Goal: Transaction & Acquisition: Purchase product/service

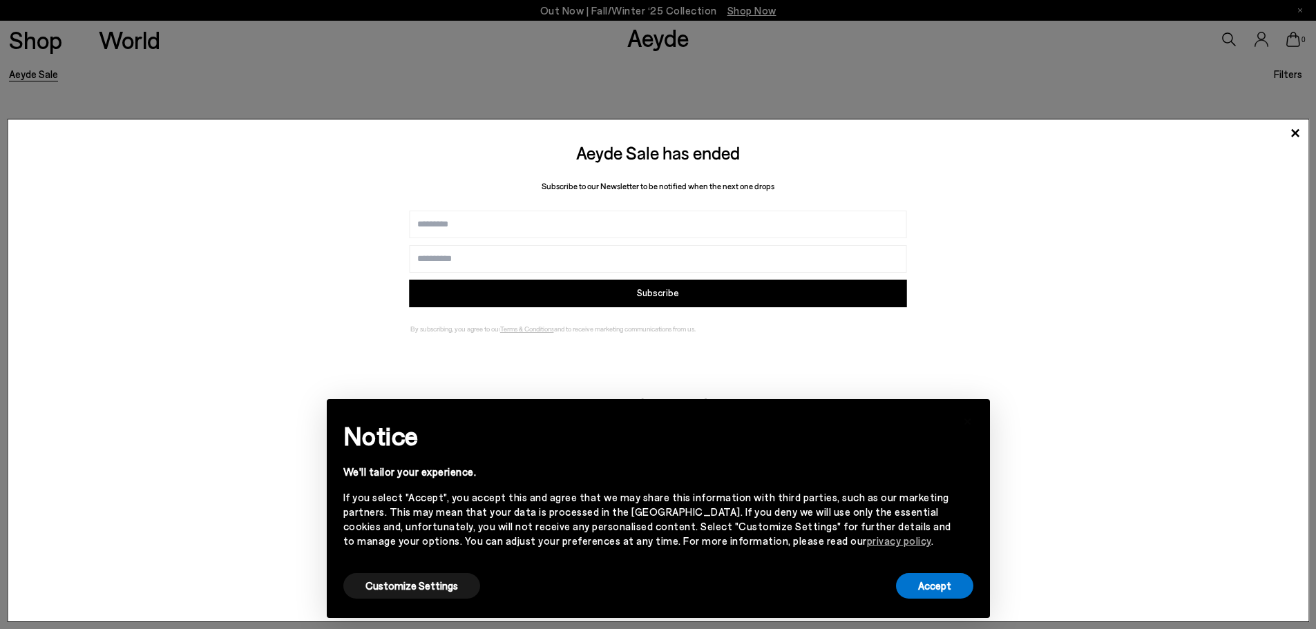
click at [825, 360] on div "Aeyde Sale has ended Subscribe to our Newsletter to be notified when the next o…" at bounding box center [658, 370] width 1302 height 503
click at [1294, 133] on icon at bounding box center [1295, 133] width 8 height 8
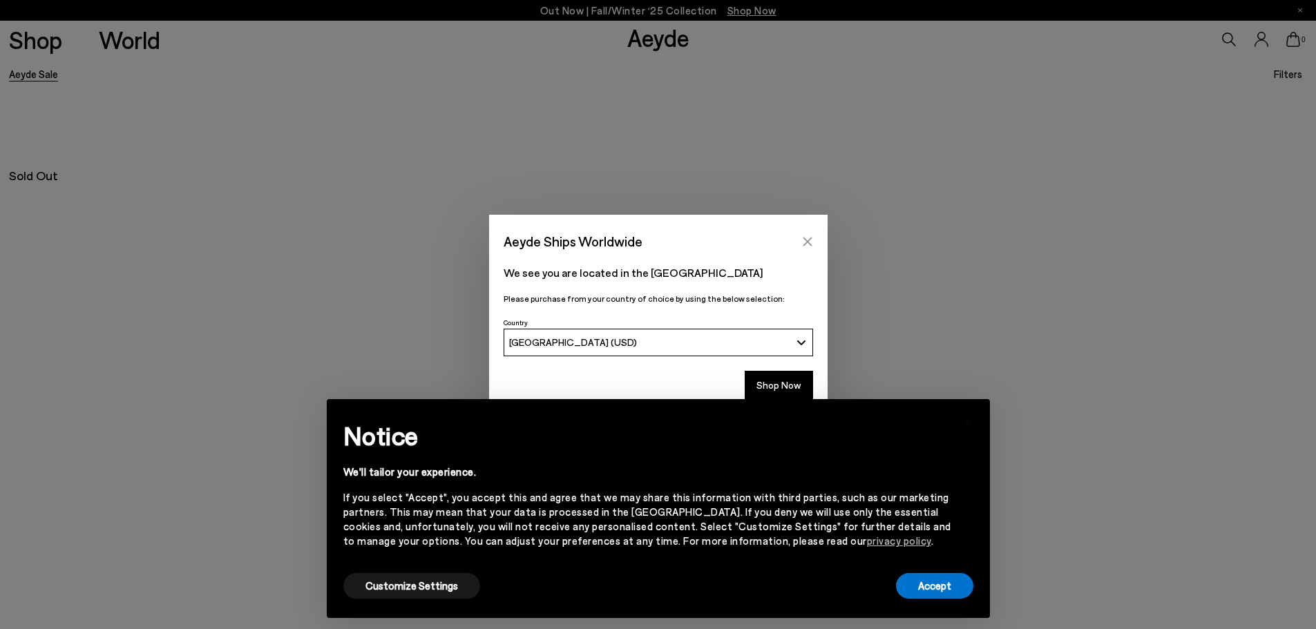
click at [808, 236] on icon "Close" at bounding box center [807, 241] width 11 height 11
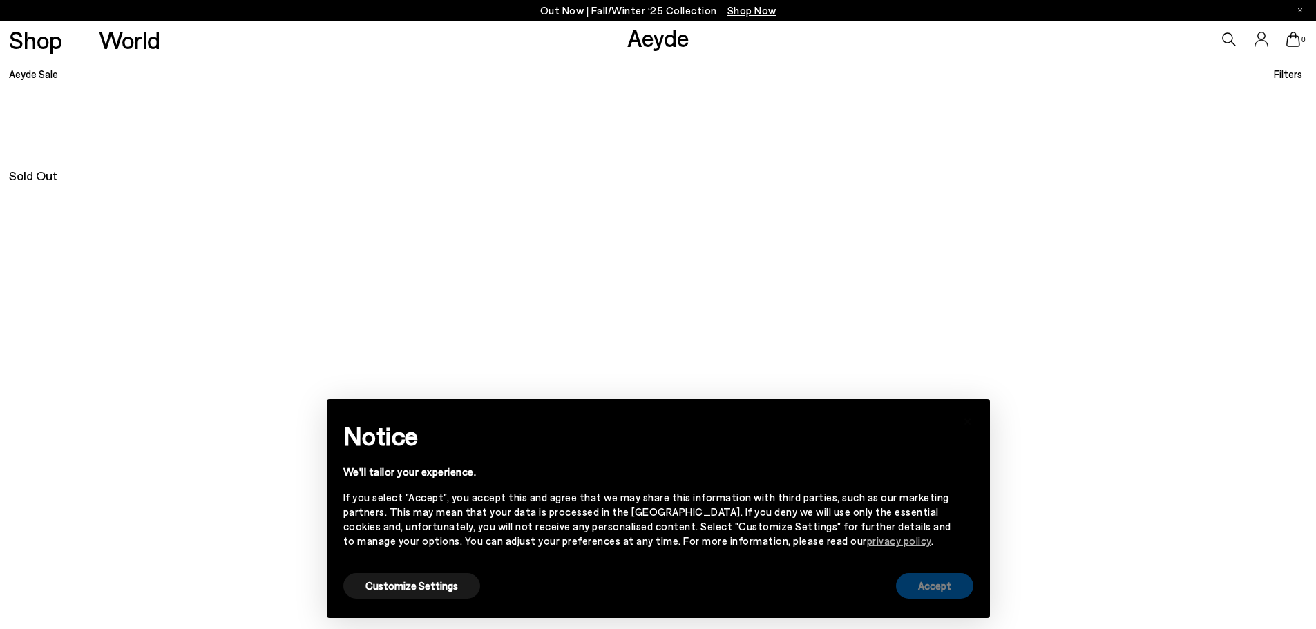
click at [928, 584] on button "Accept" at bounding box center [934, 586] width 77 height 26
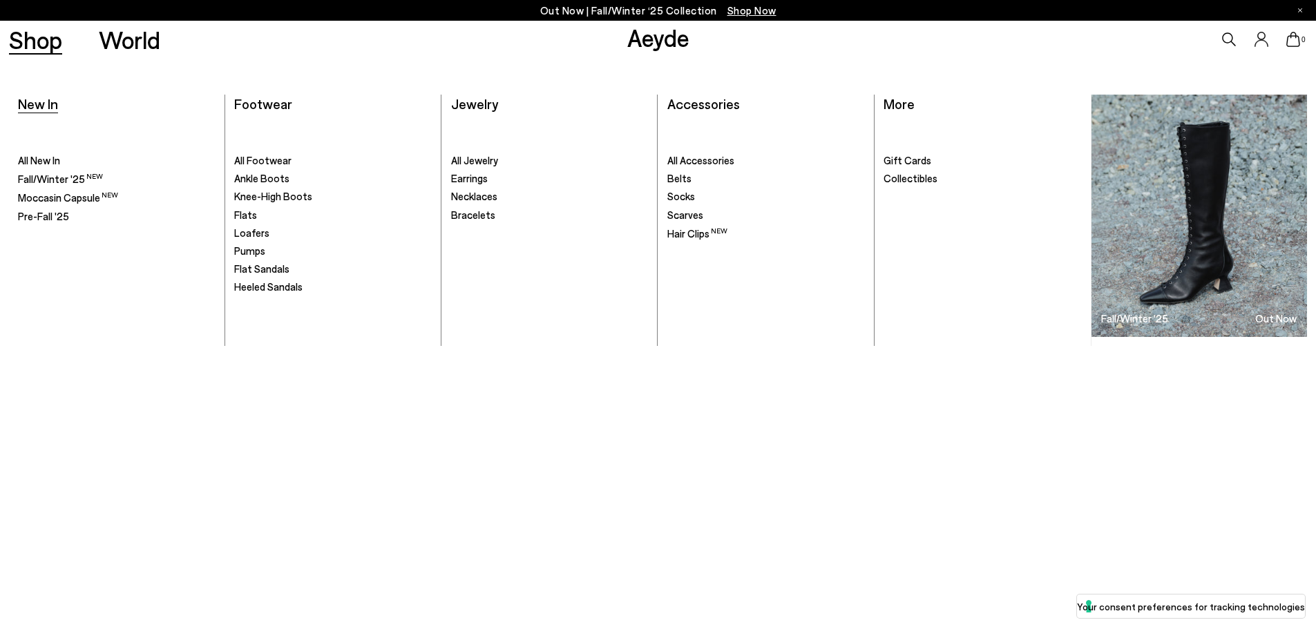
click at [48, 102] on span "New In" at bounding box center [38, 103] width 40 height 17
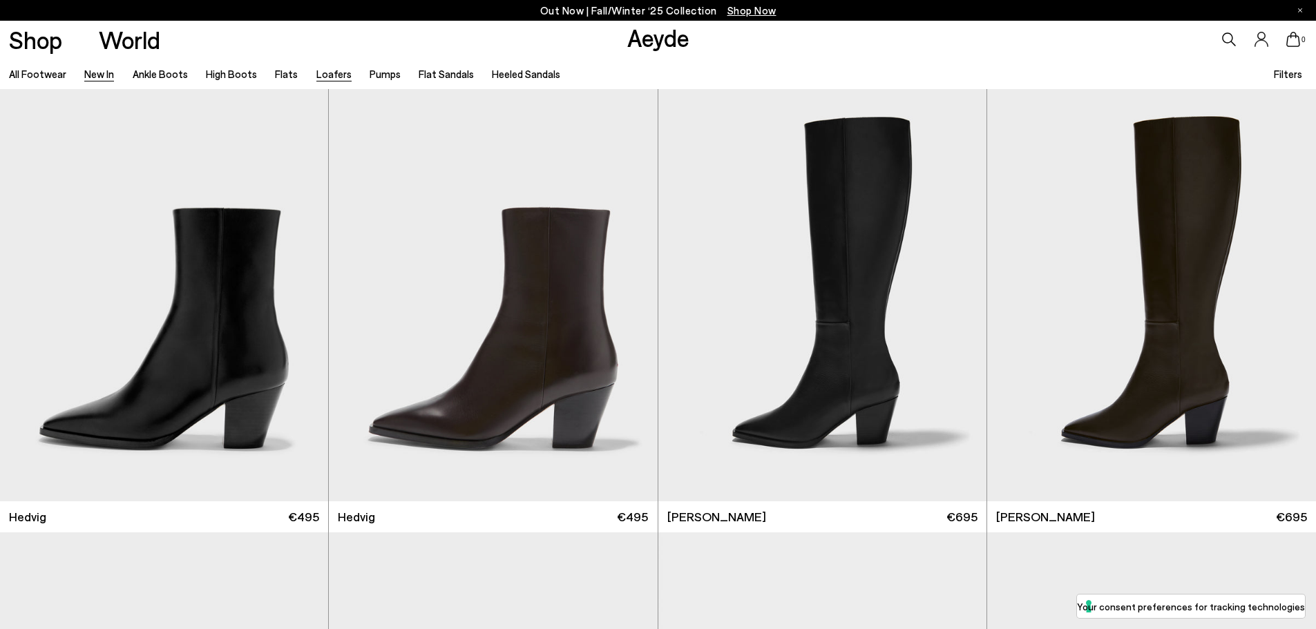
click at [327, 77] on link "Loafers" at bounding box center [333, 74] width 35 height 12
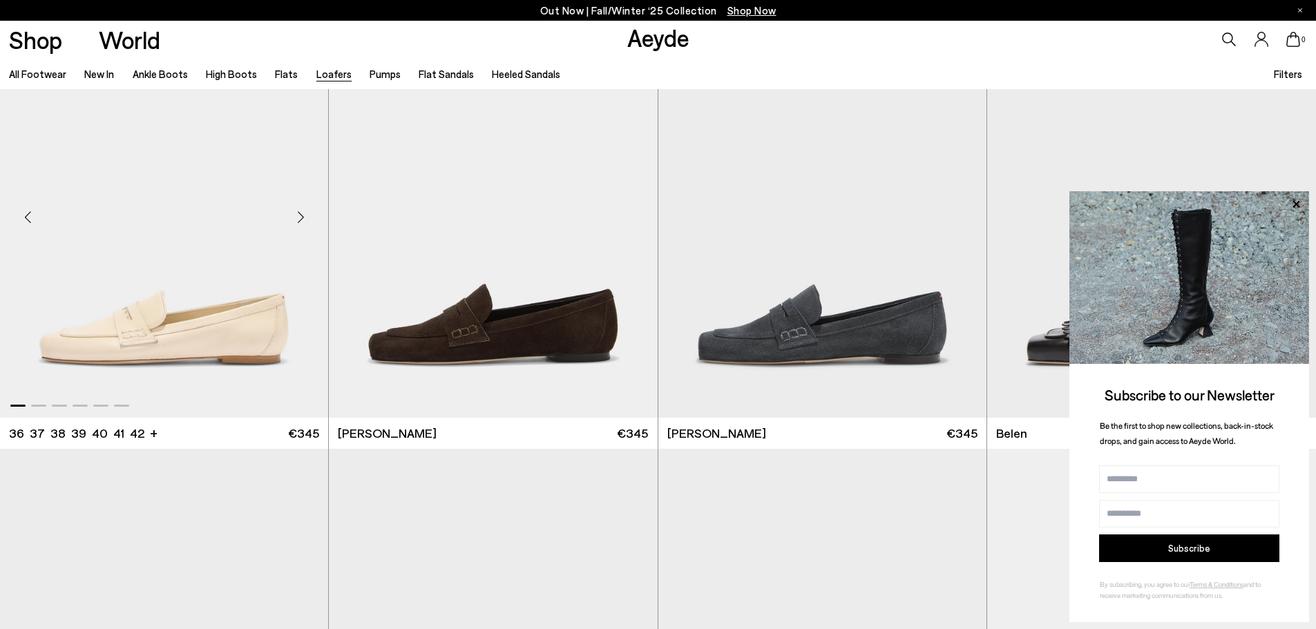
scroll to position [552, 0]
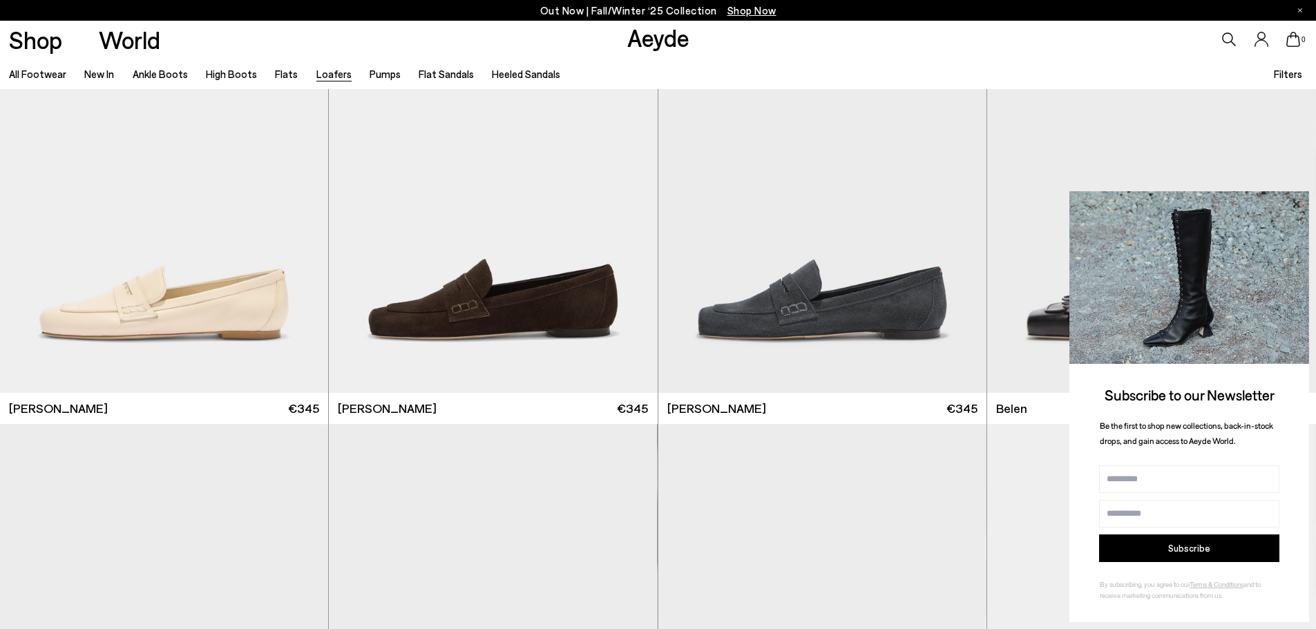
click at [1296, 202] on icon at bounding box center [1296, 204] width 18 height 18
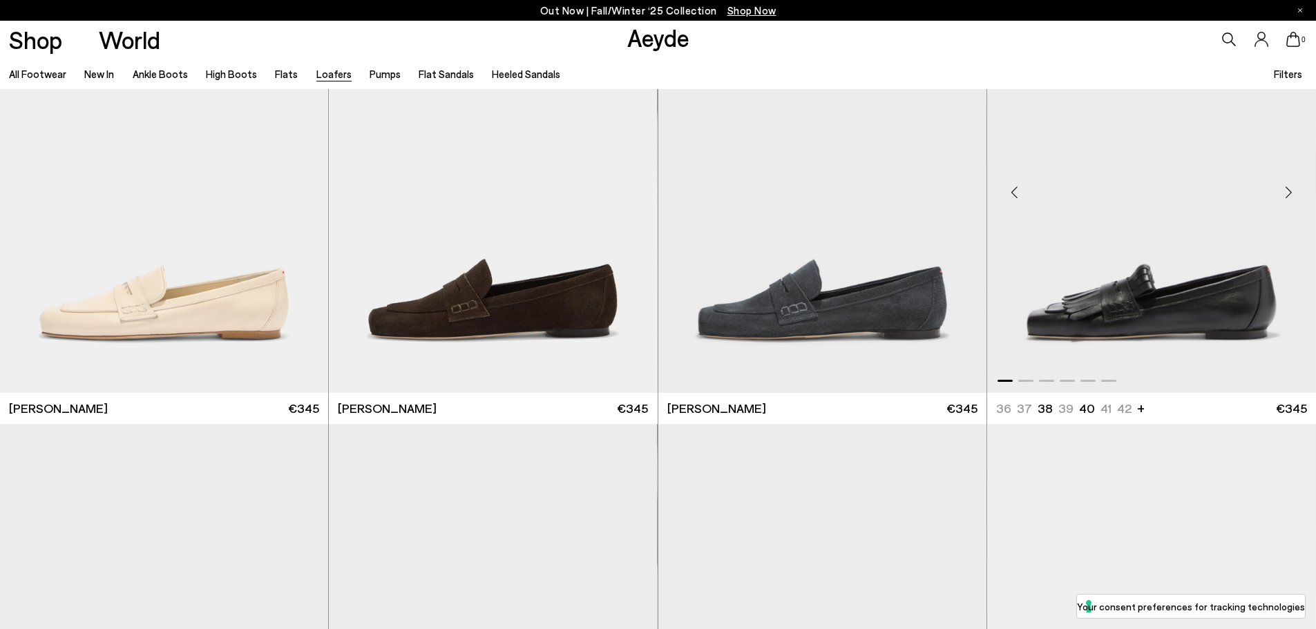
click at [1027, 383] on div at bounding box center [1151, 377] width 329 height 17
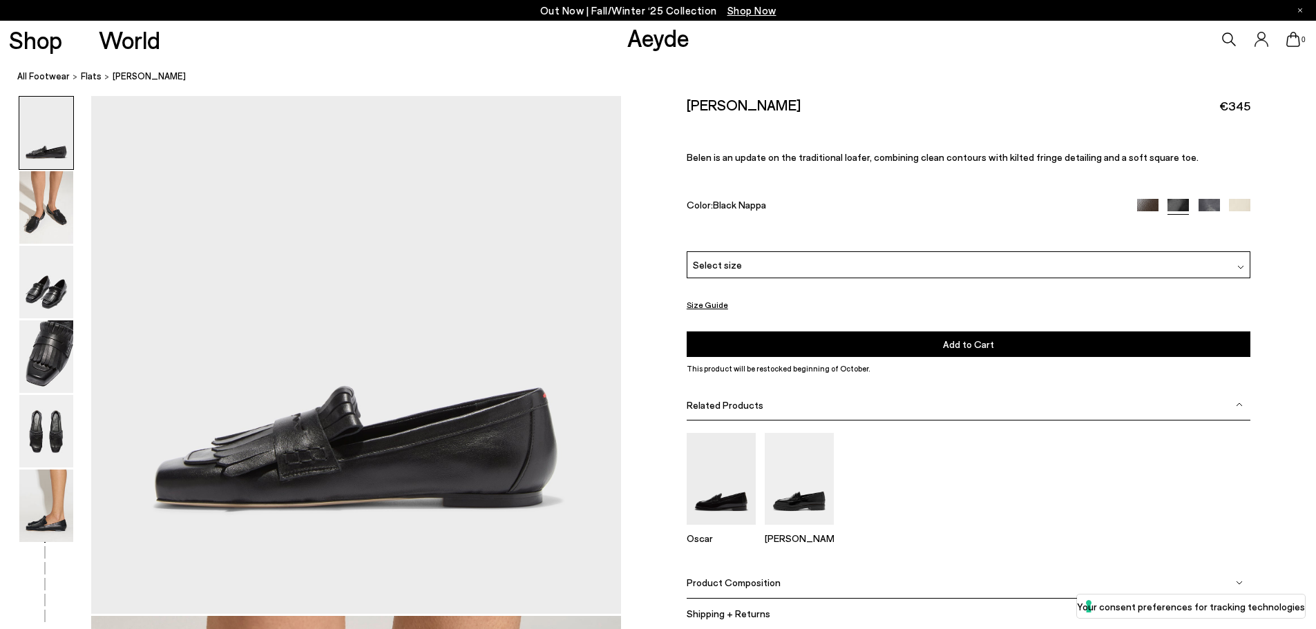
scroll to position [207, 0]
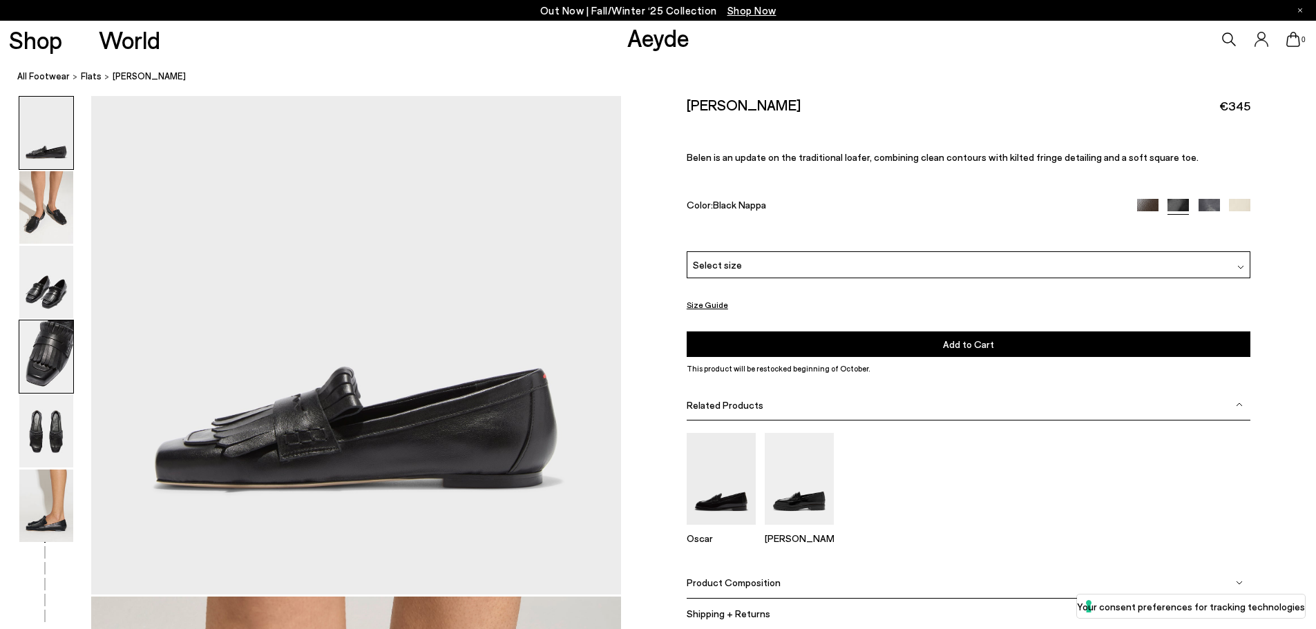
click at [50, 341] on img at bounding box center [46, 356] width 54 height 73
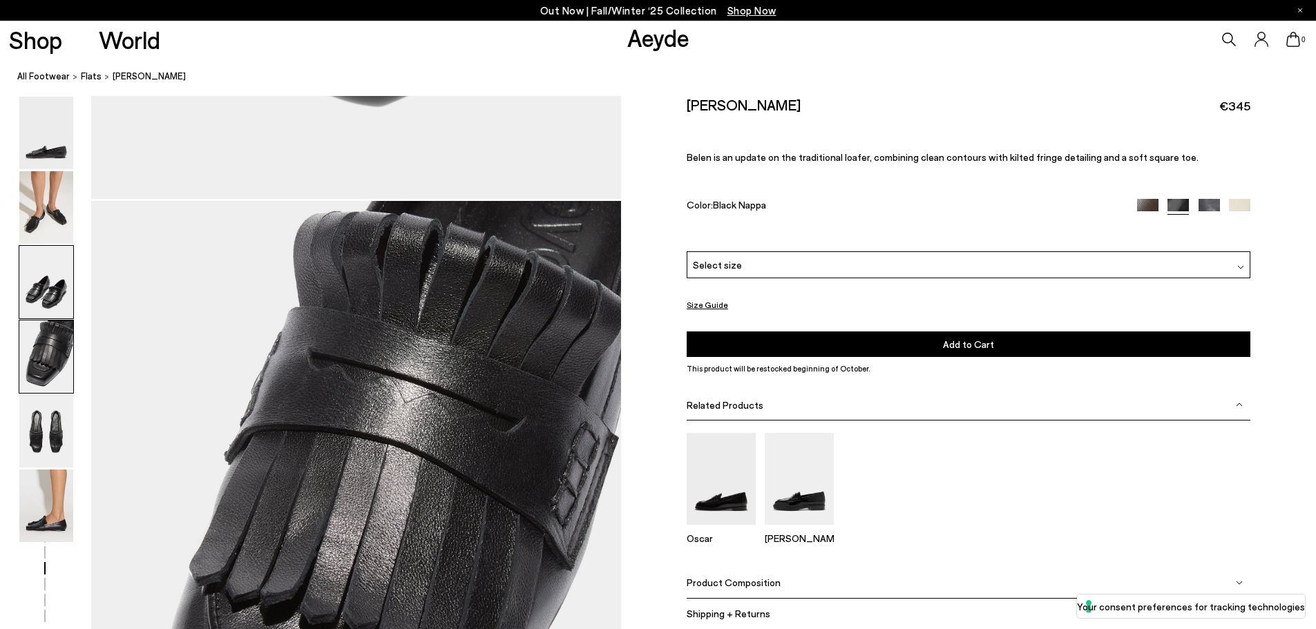
scroll to position [2125, 0]
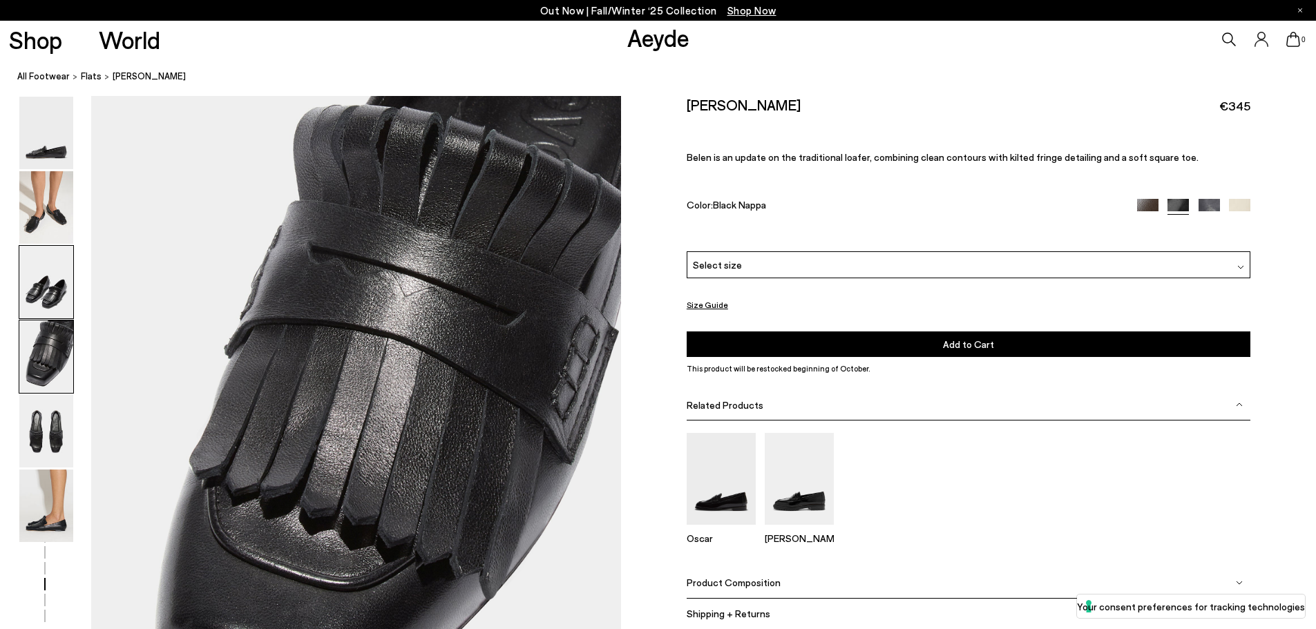
click at [62, 275] on img at bounding box center [46, 282] width 54 height 73
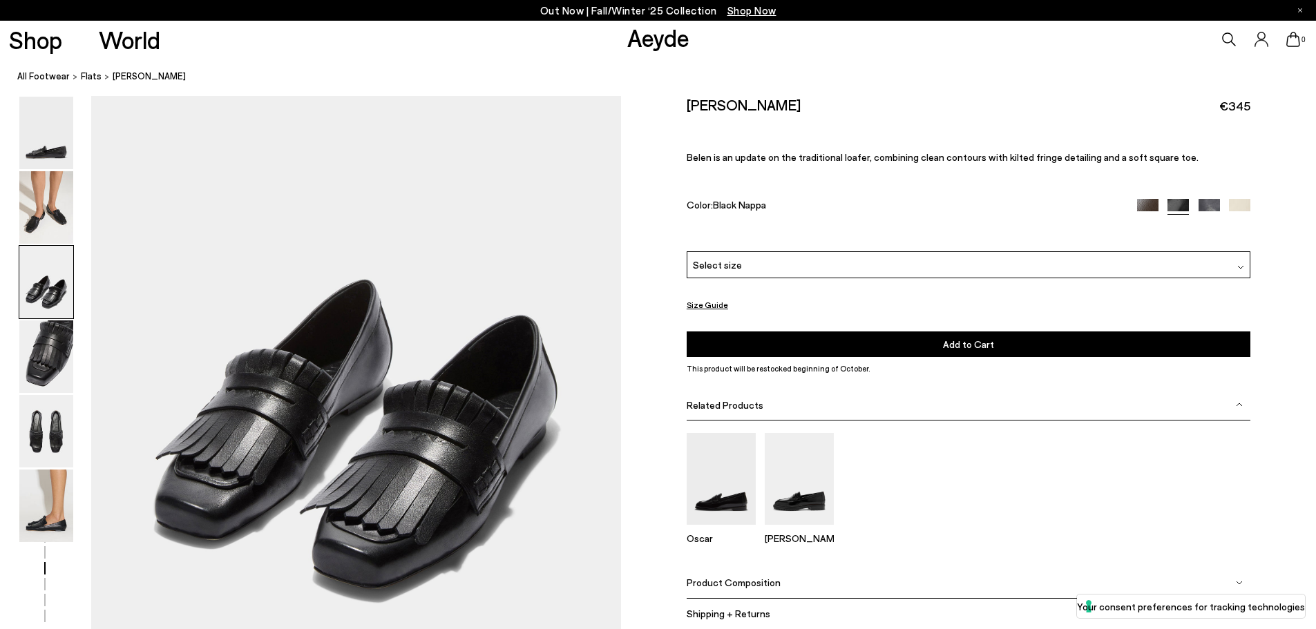
scroll to position [1555, 0]
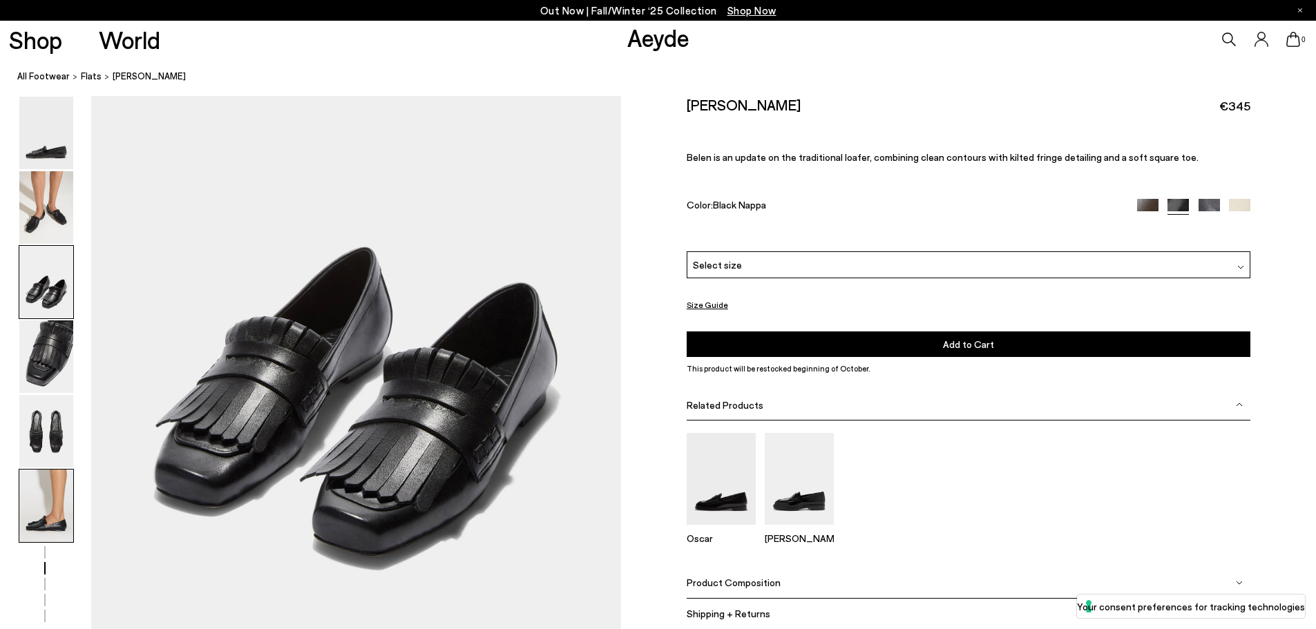
click at [65, 499] on img at bounding box center [46, 506] width 54 height 73
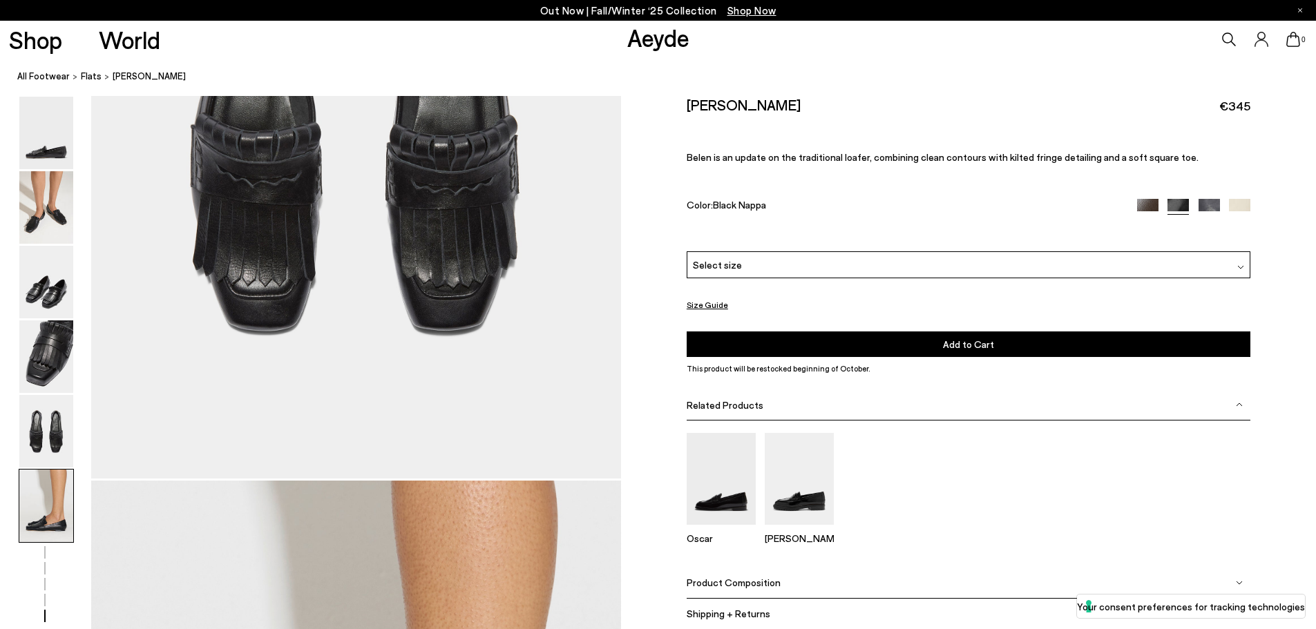
scroll to position [3636, 0]
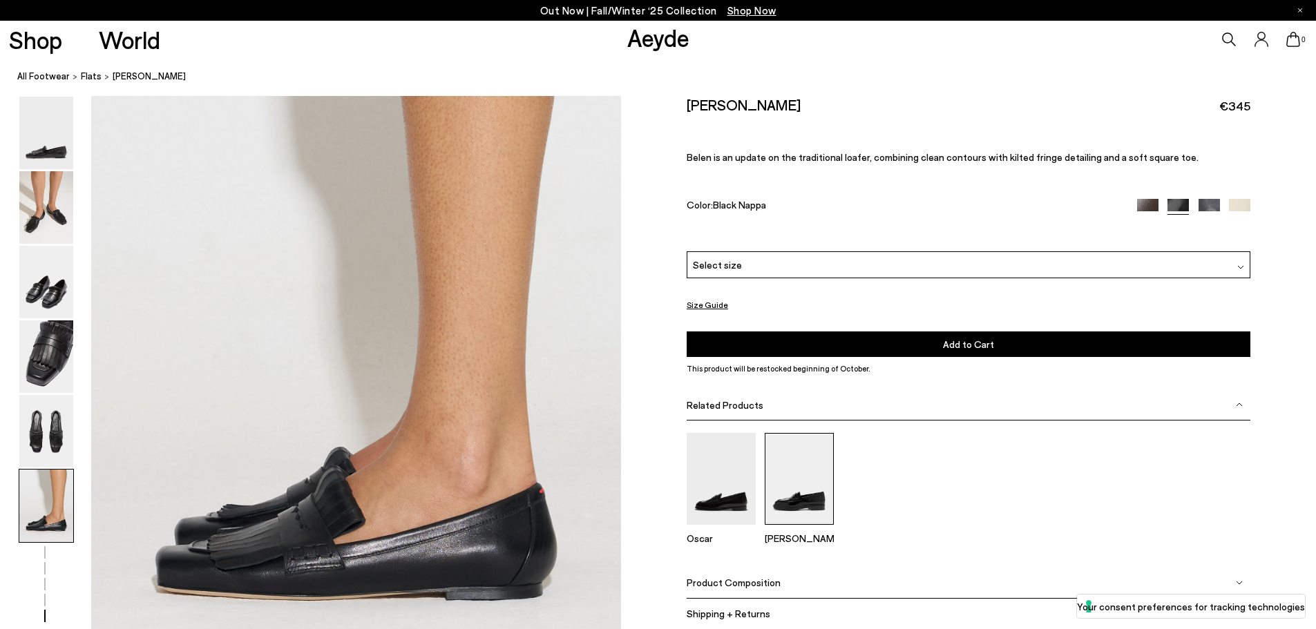
click at [793, 482] on img at bounding box center [798, 478] width 69 height 92
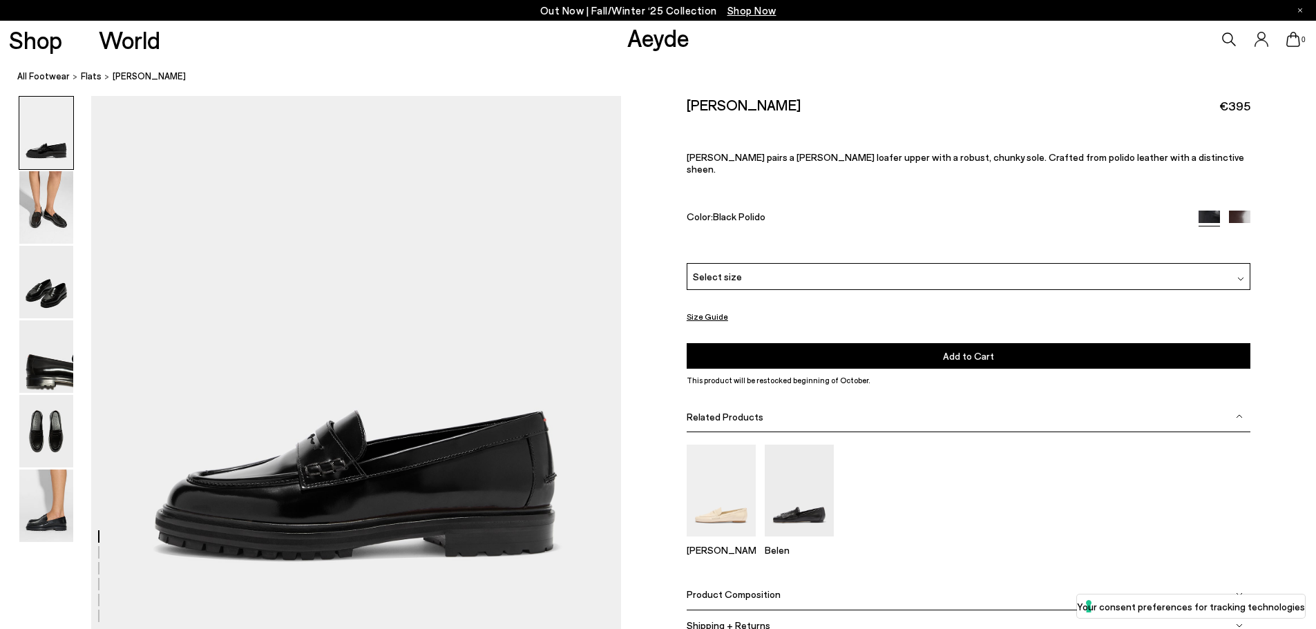
scroll to position [138, 0]
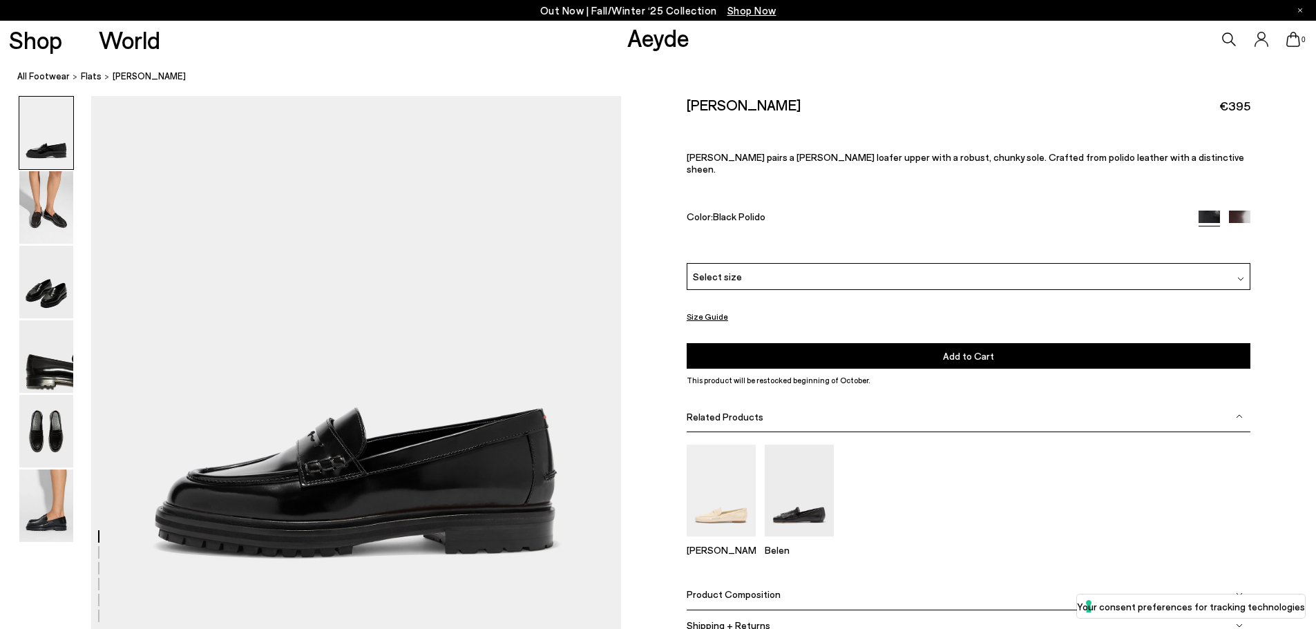
click at [719, 483] on img at bounding box center [720, 490] width 69 height 92
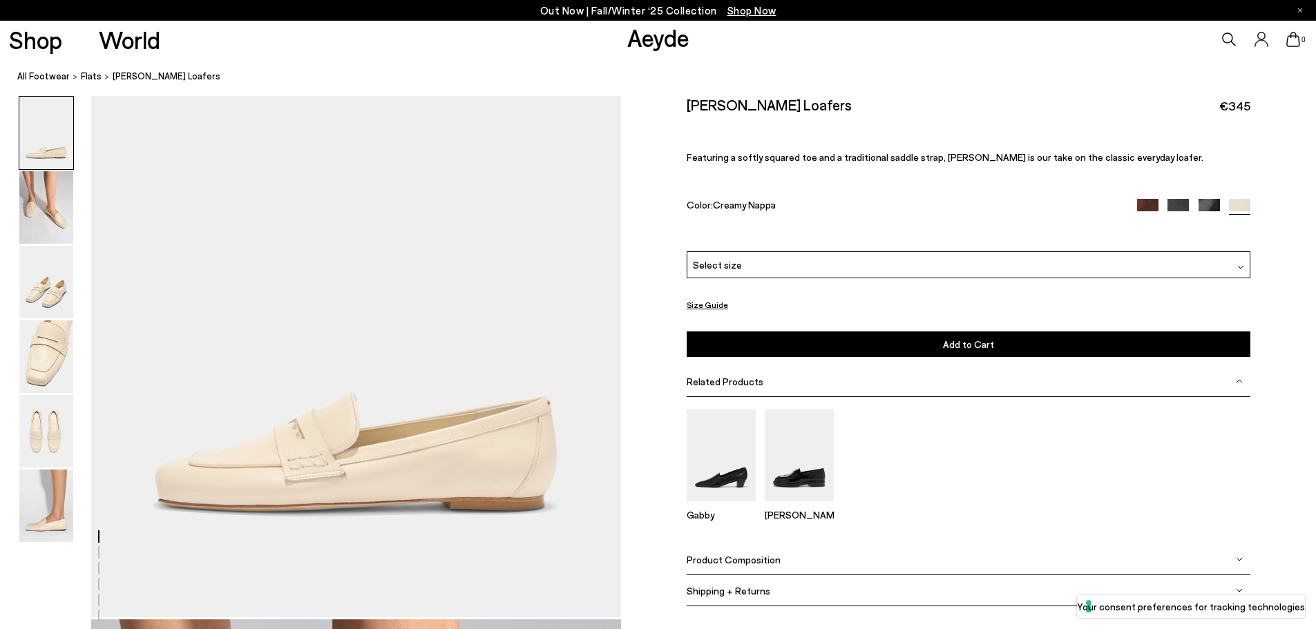
scroll to position [207, 0]
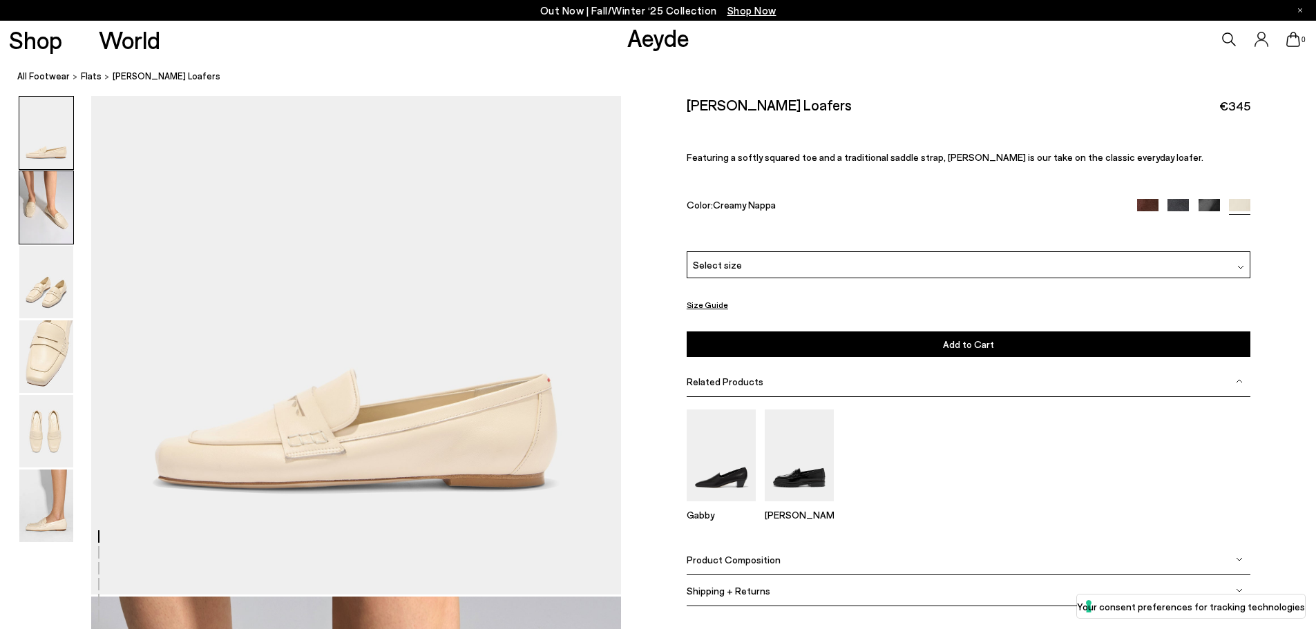
click at [62, 228] on img at bounding box center [46, 207] width 54 height 73
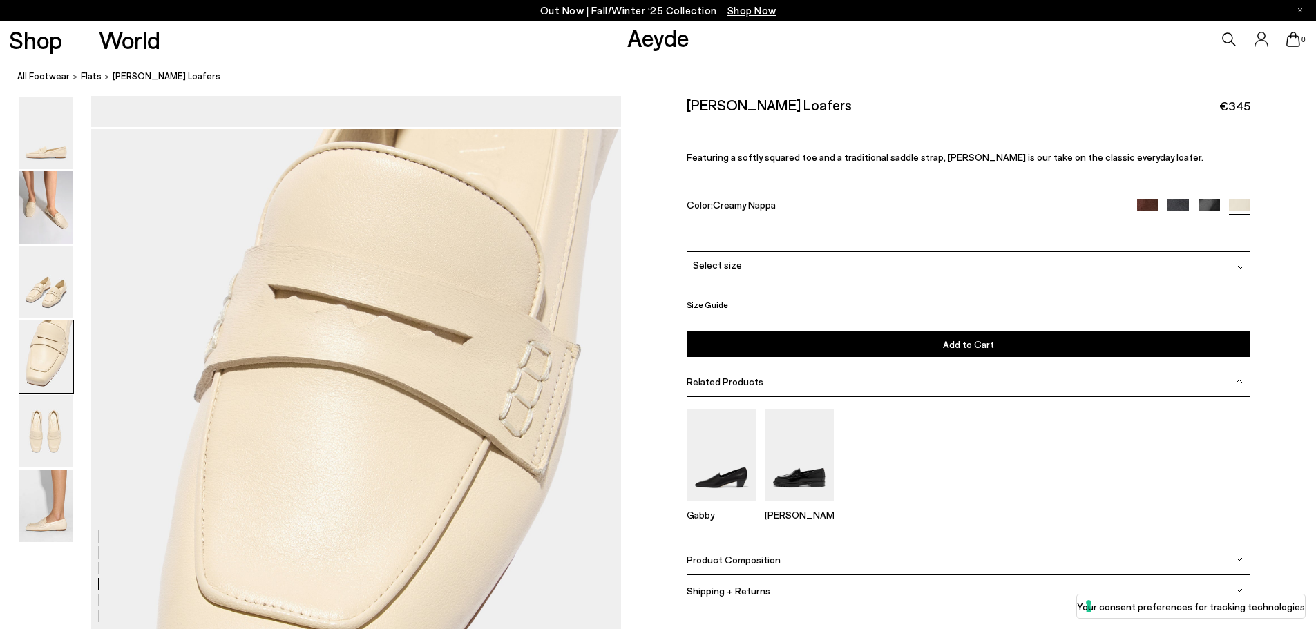
scroll to position [2159, 0]
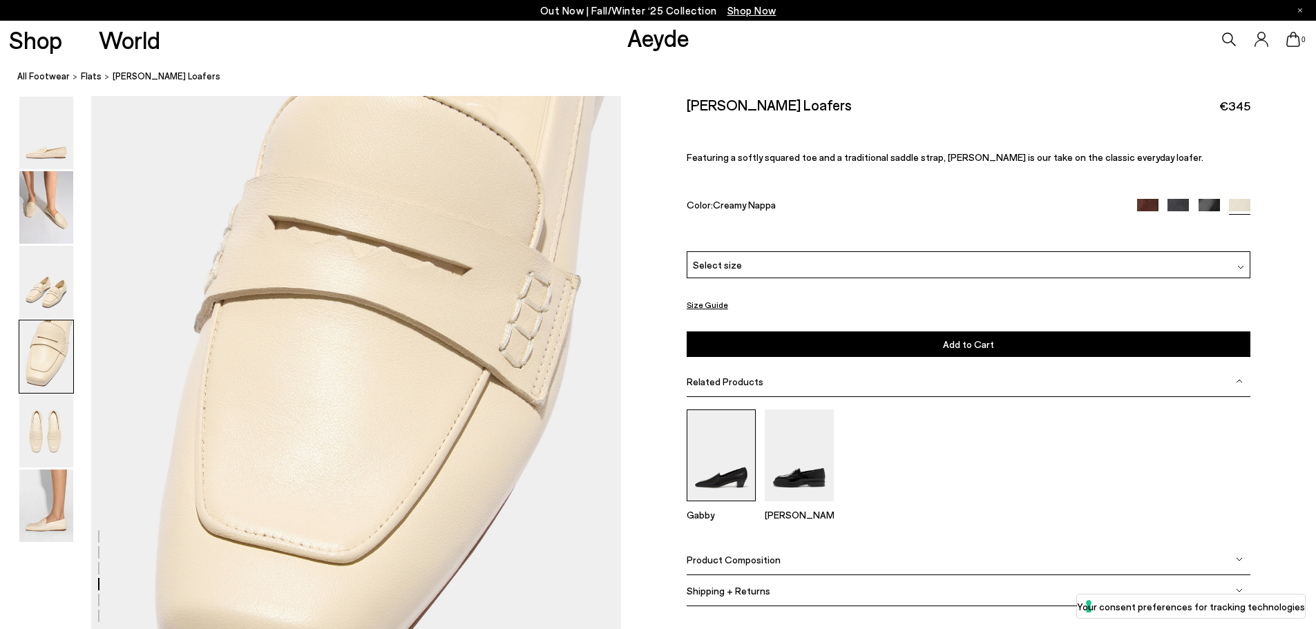
click at [744, 470] on img at bounding box center [720, 456] width 69 height 92
